Goal: Information Seeking & Learning: Find specific fact

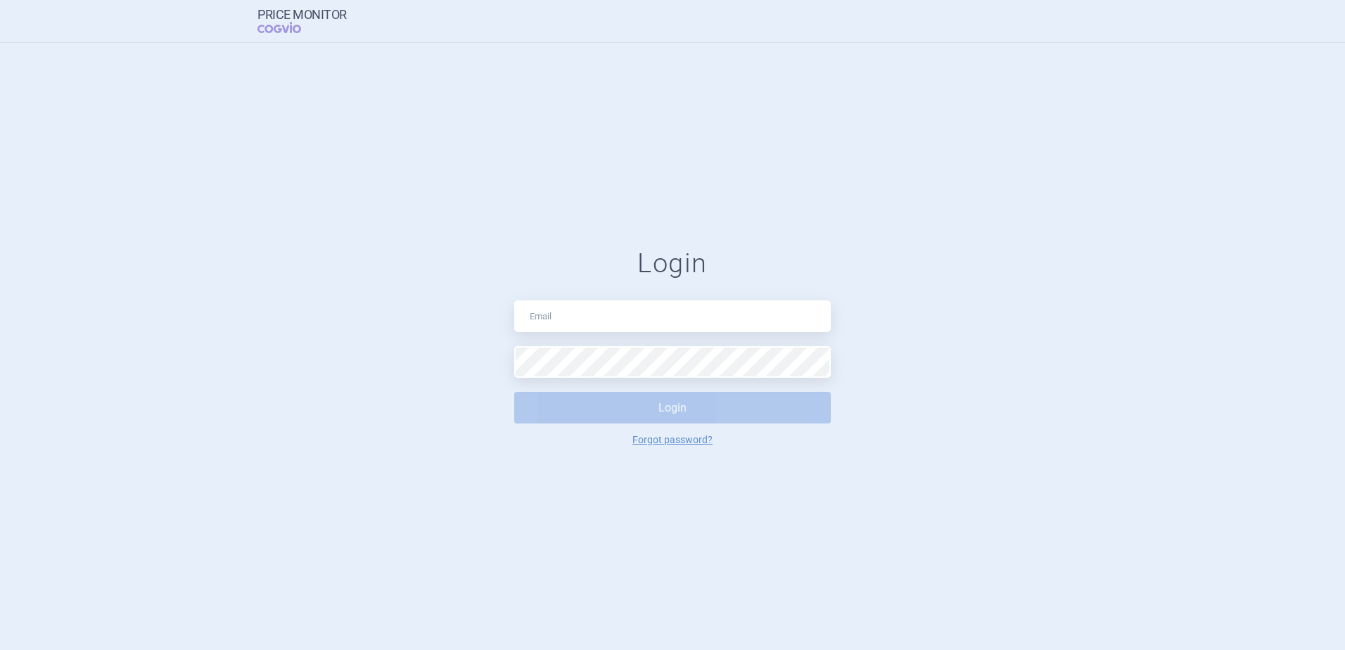
type input "[EMAIL_ADDRESS][DOMAIN_NAME]"
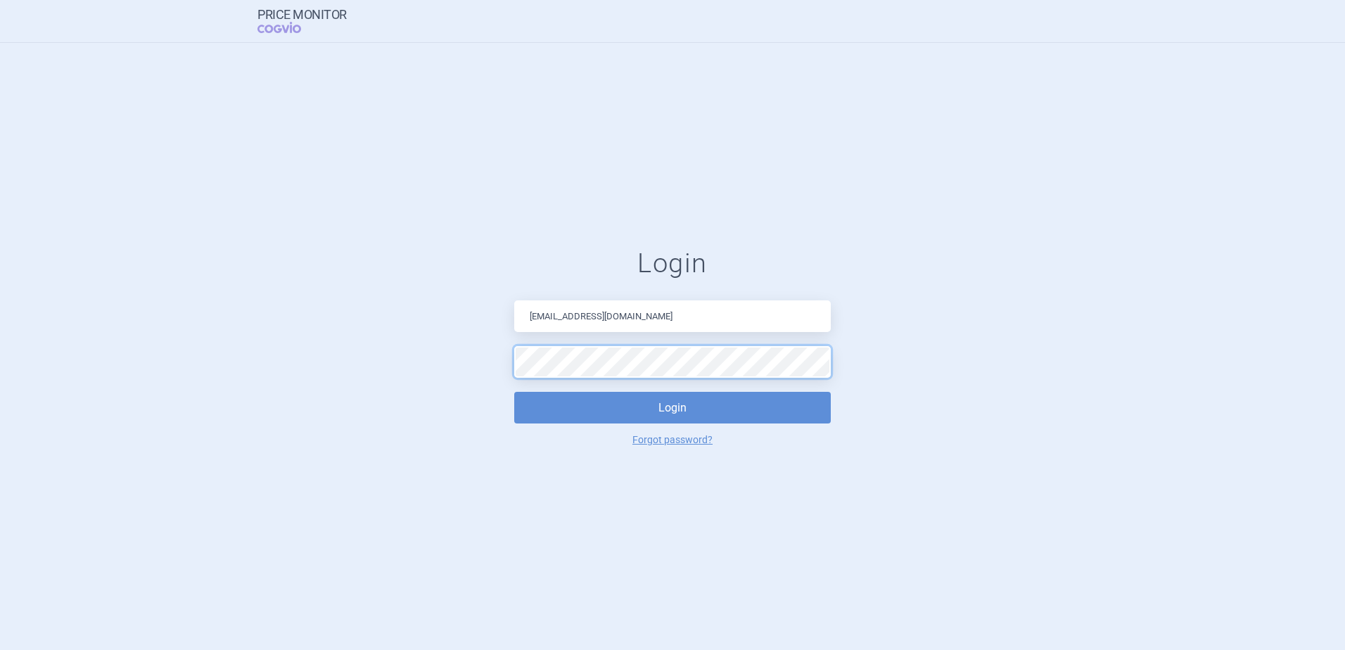
click at [514, 392] on button "Login" at bounding box center [672, 408] width 317 height 32
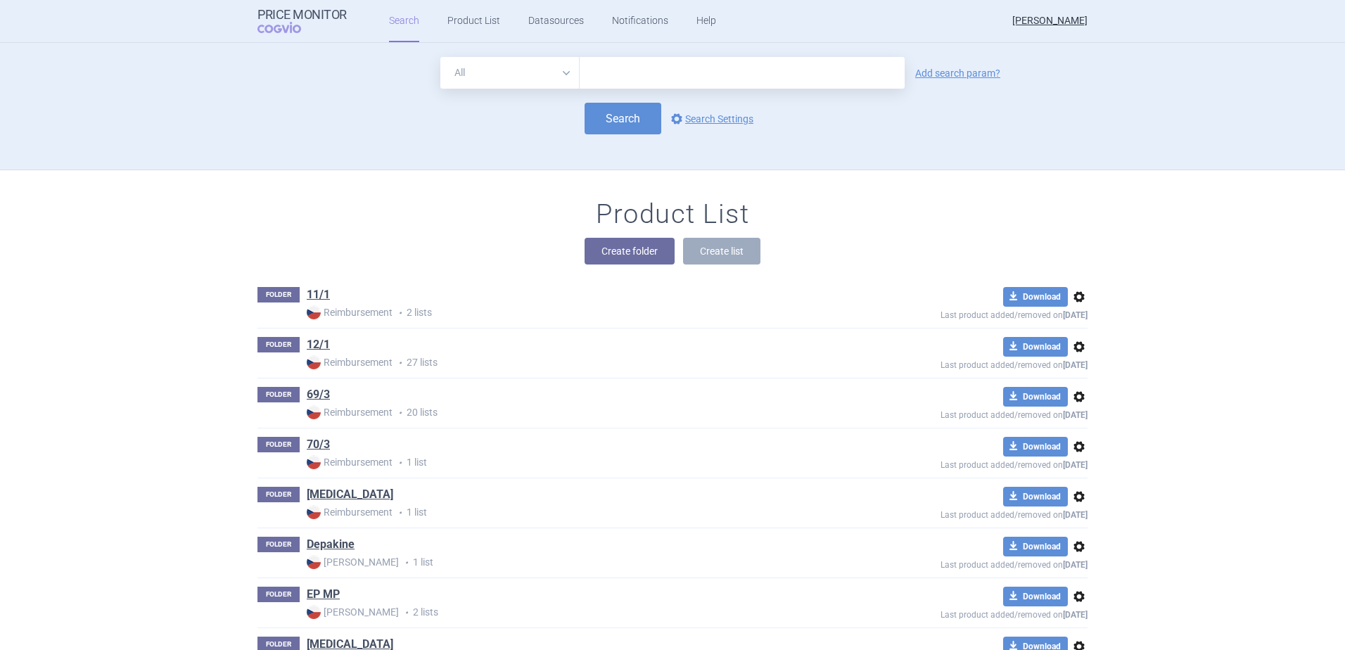
drag, startPoint x: 494, startPoint y: 72, endPoint x: 498, endPoint y: 91, distance: 18.8
click at [494, 72] on select "All Brand Name ATC Company Active Substance Country Newer than" at bounding box center [509, 73] width 139 height 32
select select "brandName"
click at [440, 57] on select "All Brand Name ATC Company Active Substance Country Newer than" at bounding box center [509, 73] width 139 height 32
click at [700, 74] on input "text" at bounding box center [742, 73] width 325 height 32
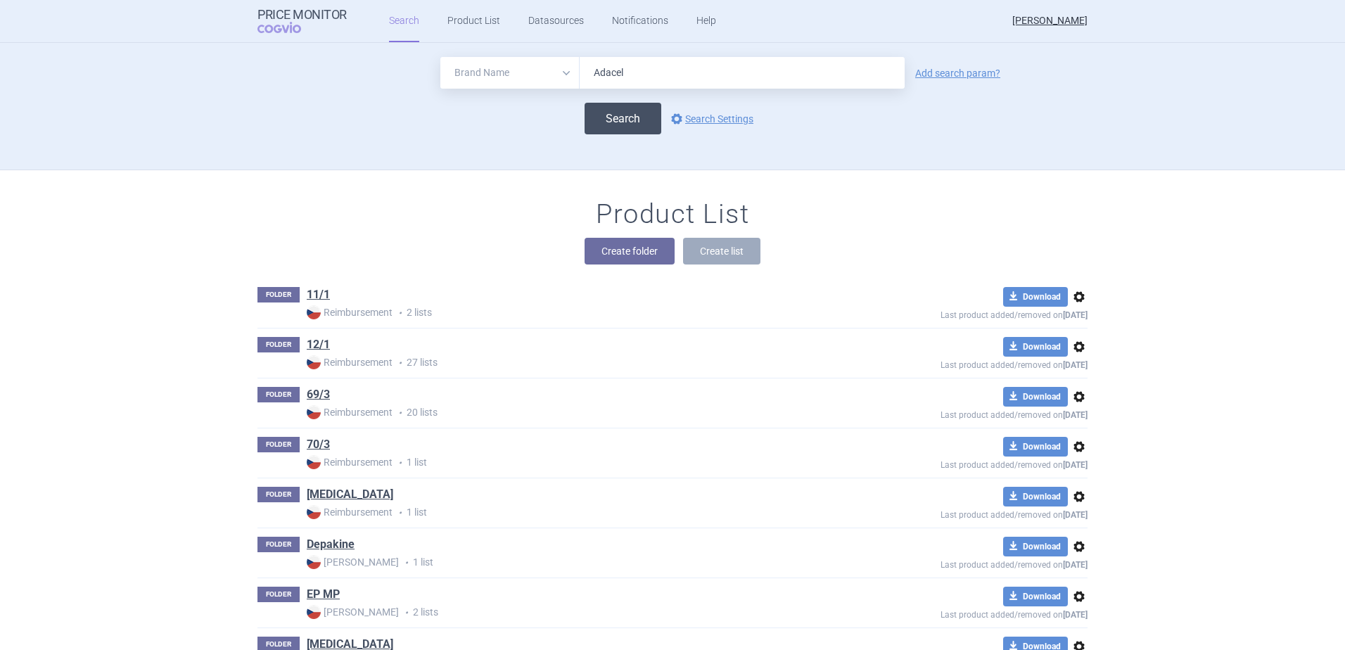
type input "Adacel"
click at [613, 118] on button "Search" at bounding box center [622, 119] width 77 height 32
select select "brandName"
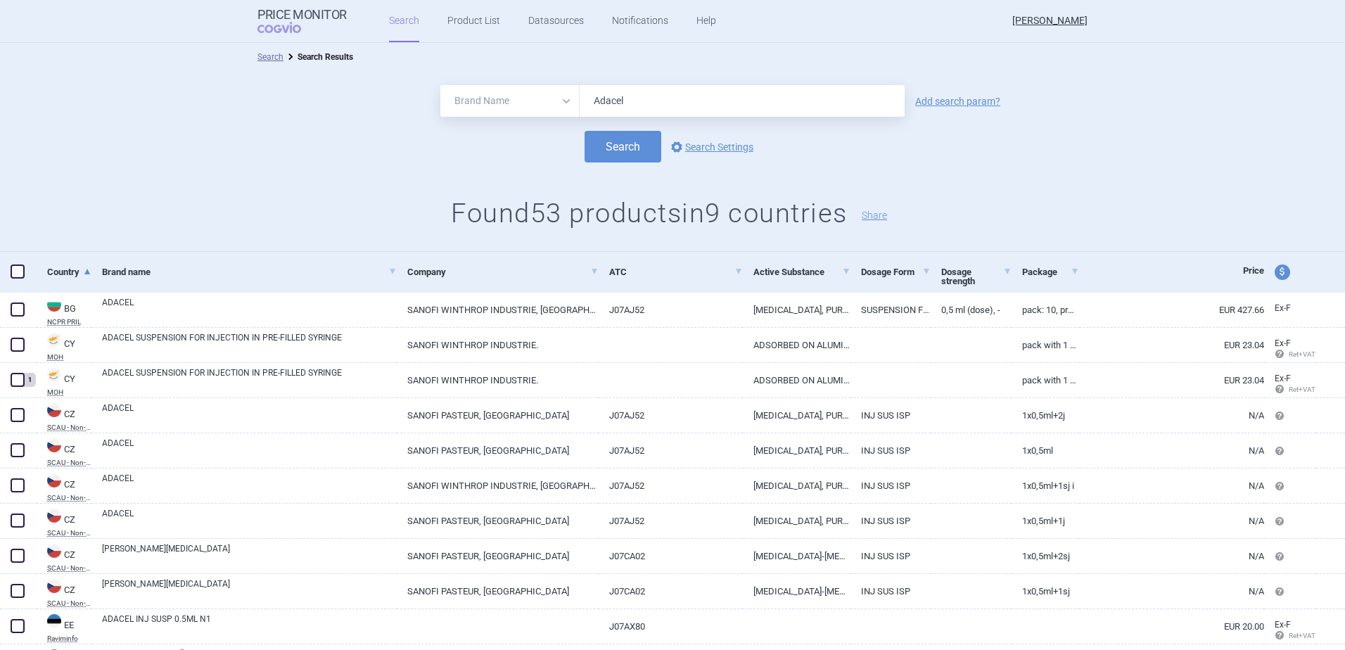
click at [1274, 274] on span "price and currency" at bounding box center [1281, 271] width 15 height 15
select select "ex-factory"
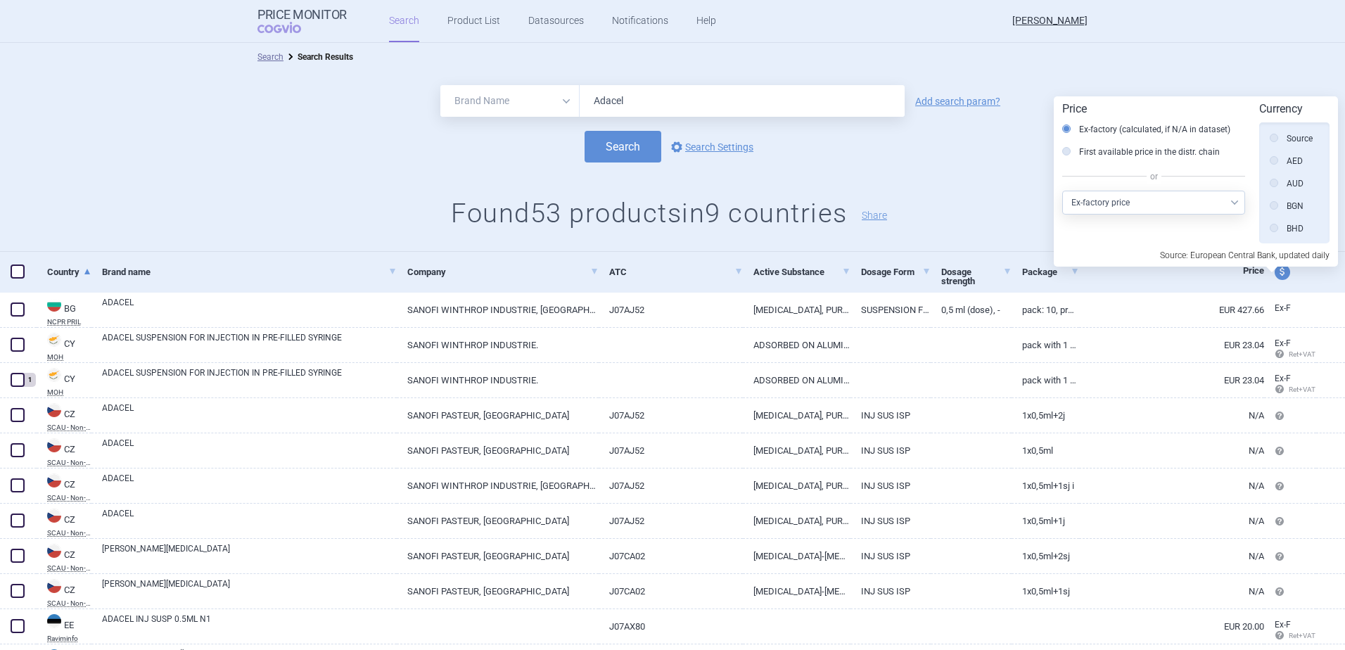
scroll to position [317, 0]
click at [976, 170] on div "All Brand Name ATC Company Active Substance Country Newer than Adacel Add searc…" at bounding box center [672, 161] width 1345 height 181
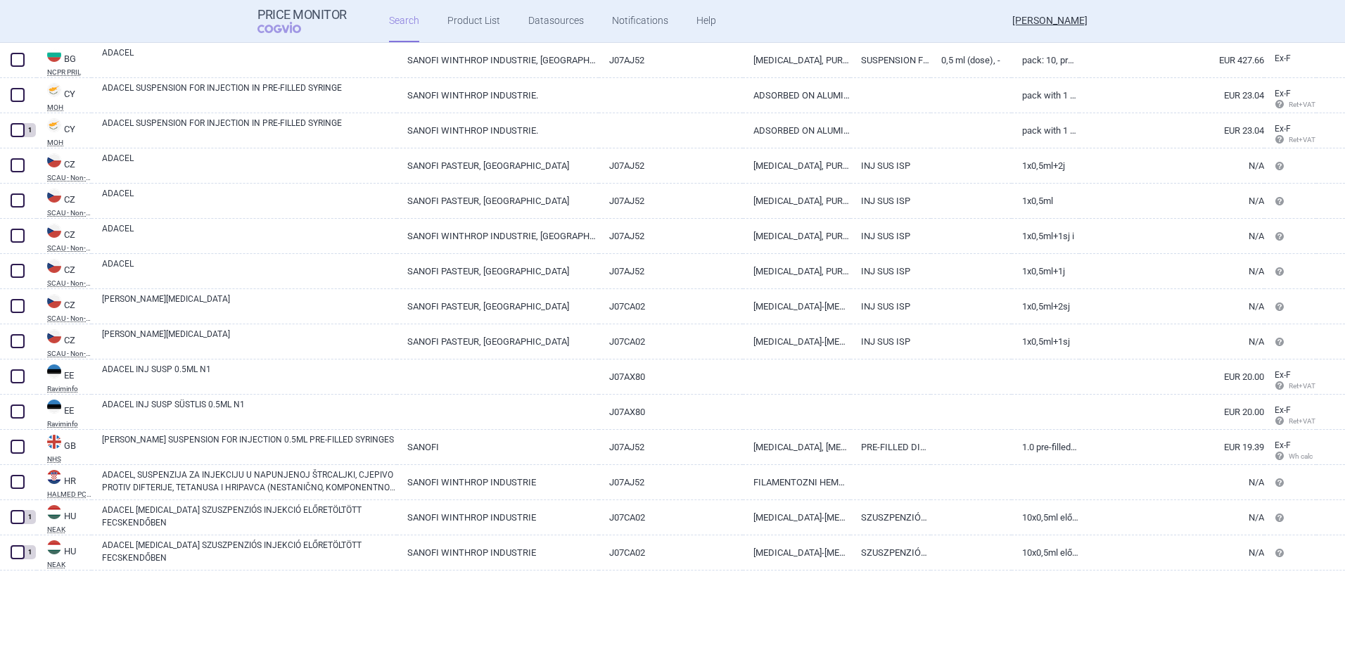
scroll to position [281, 0]
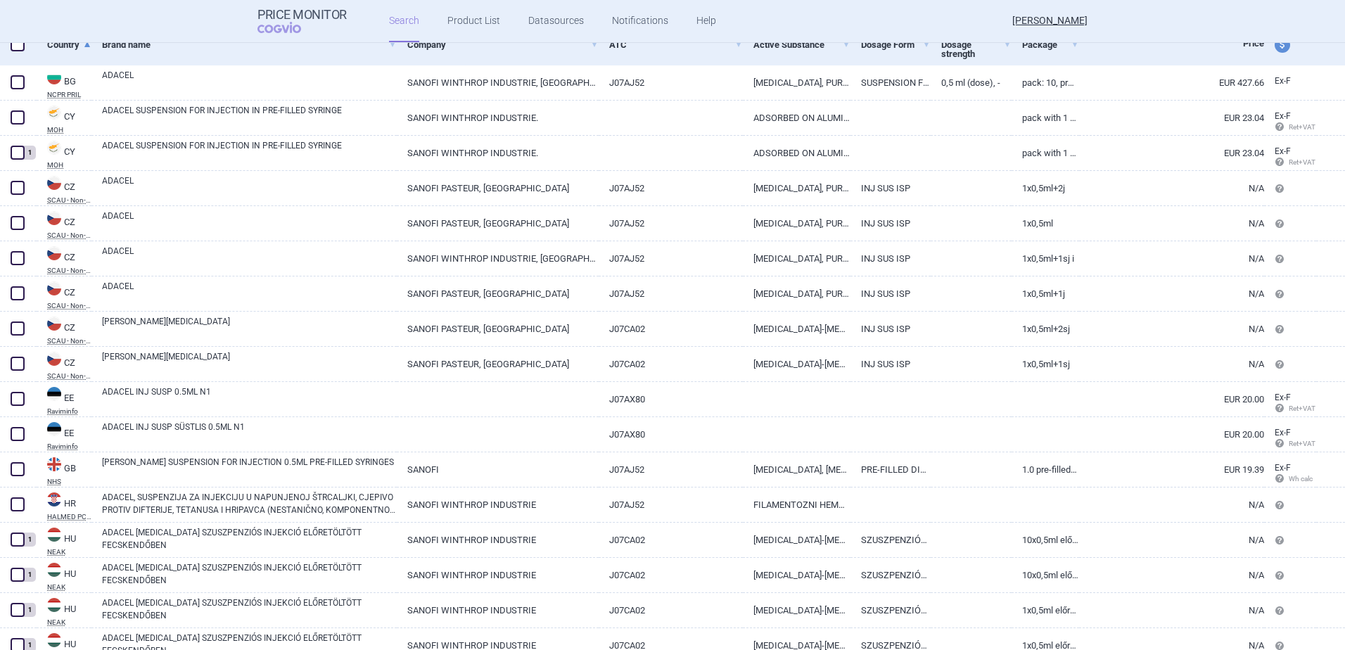
select select "brandName"
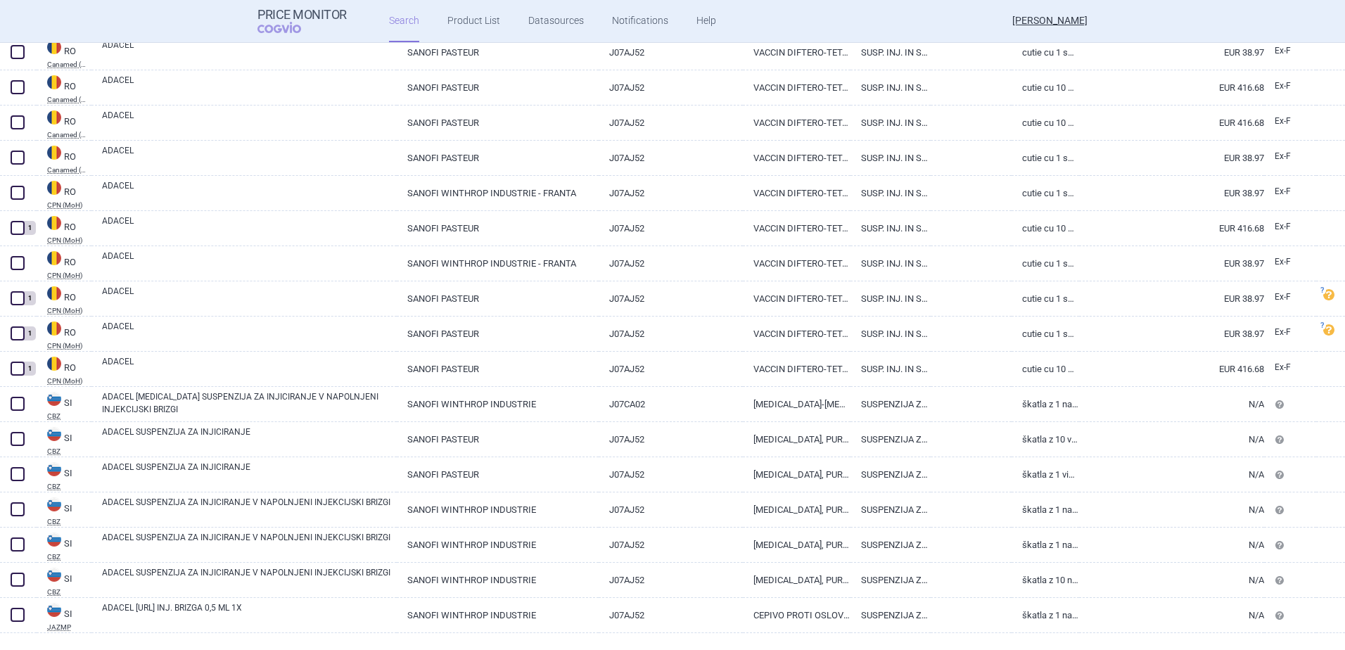
scroll to position [1552, 0]
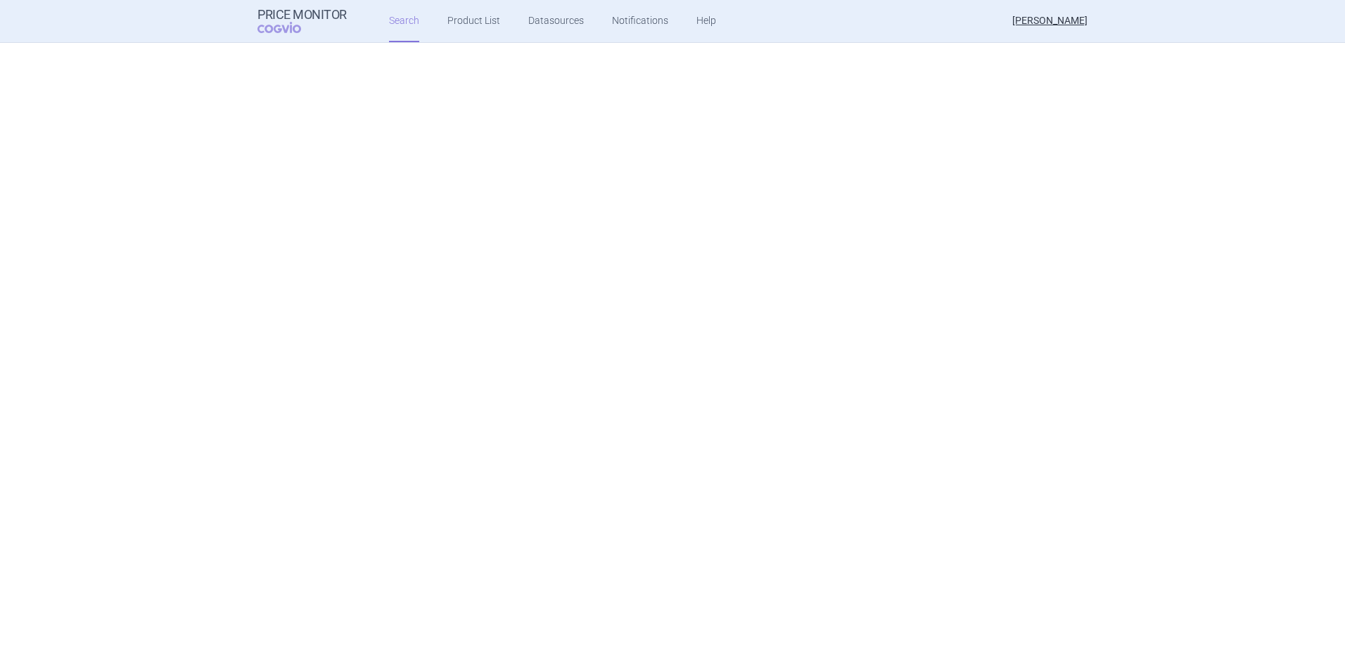
select select "brandName"
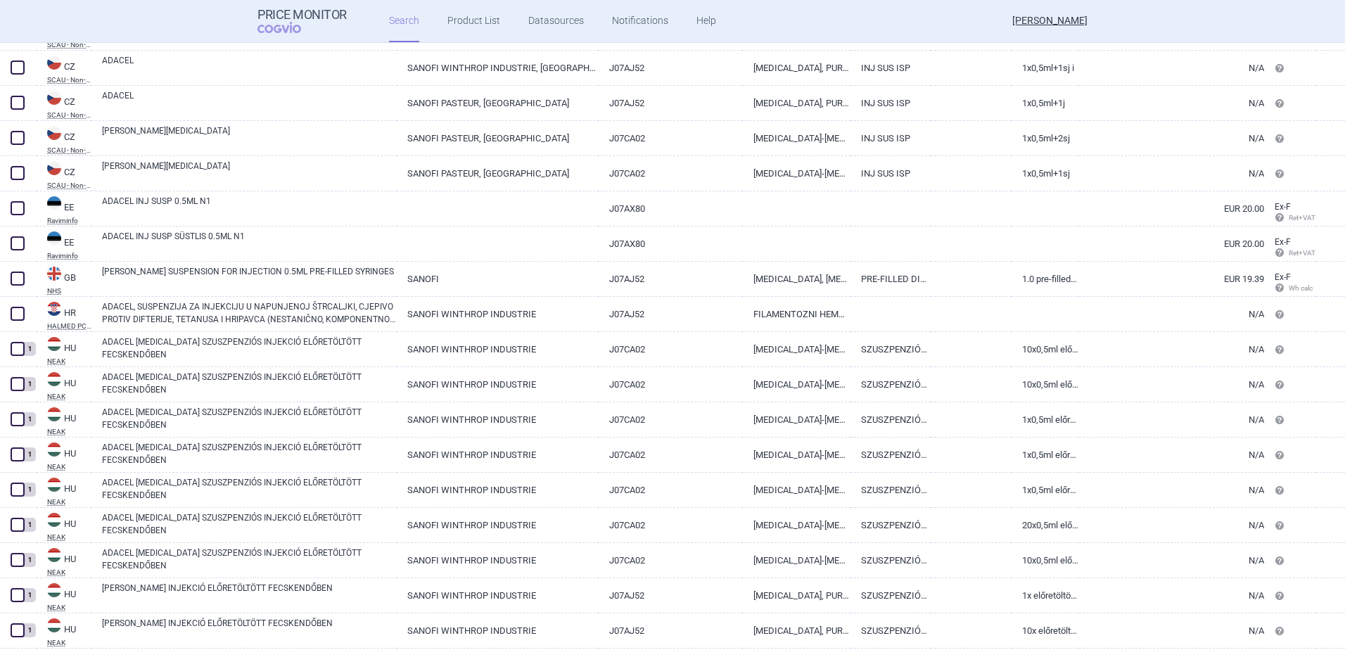
scroll to position [421, 0]
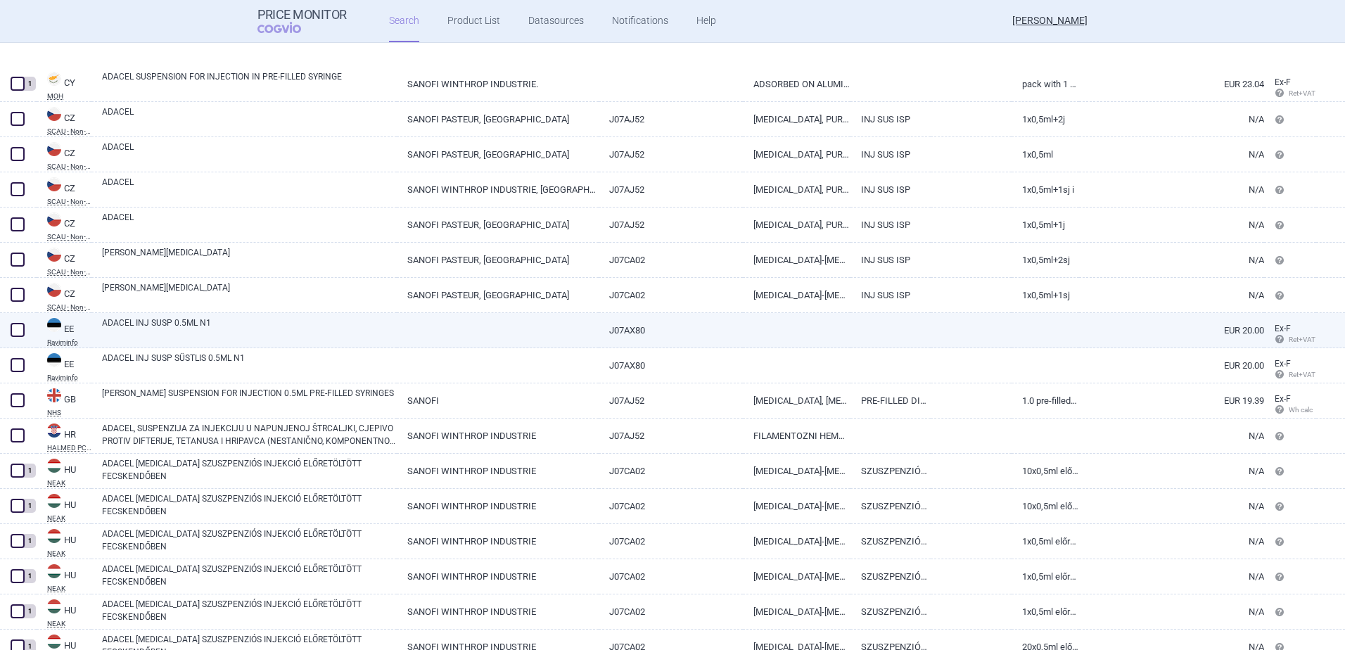
select select "brandName"
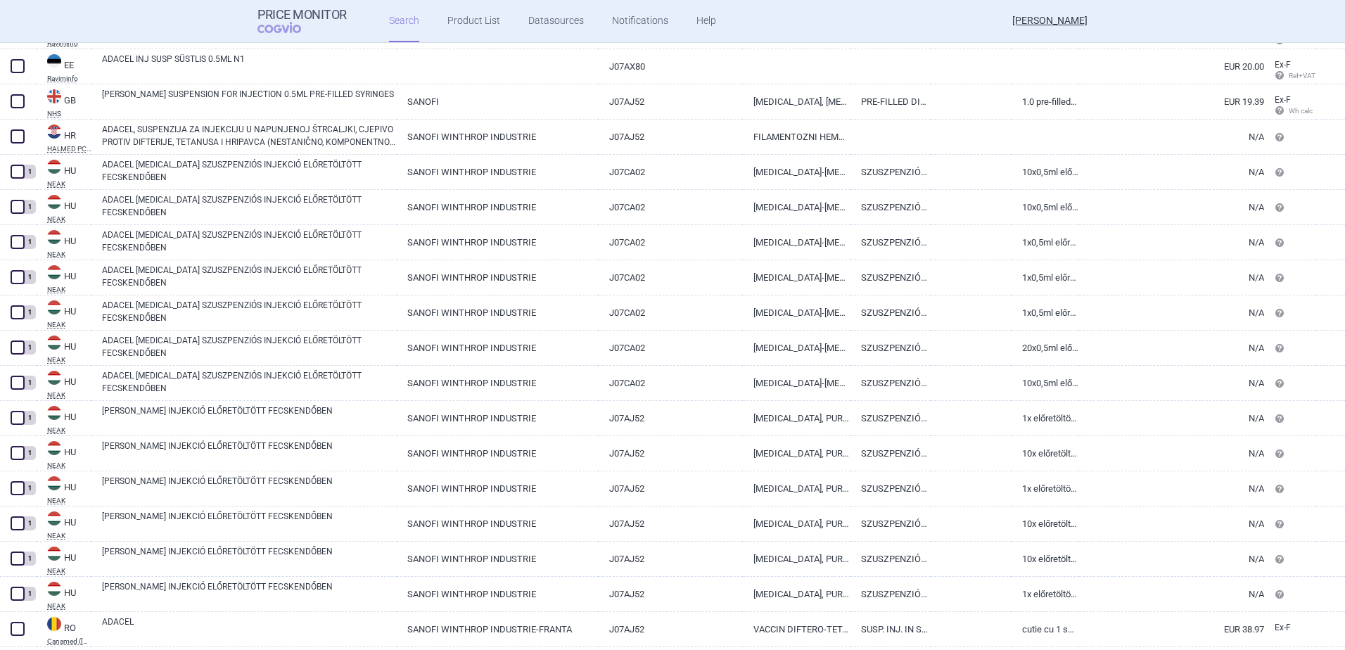
scroll to position [357, 0]
